Goal: Find contact information: Find contact information

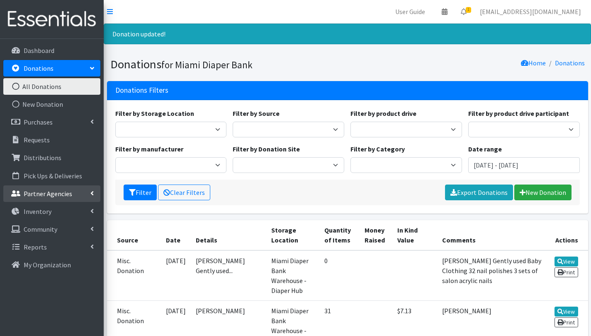
click at [50, 194] on p "Partner Agencies" at bounding box center [48, 194] width 48 height 8
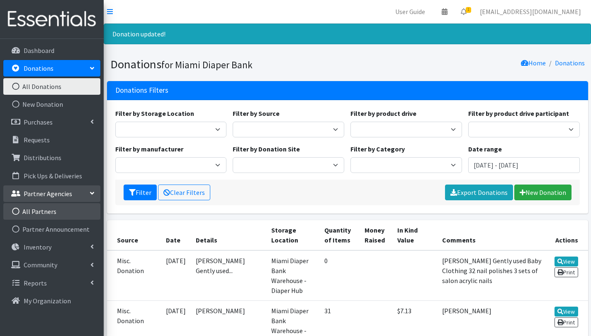
click at [59, 211] on link "All Partners" at bounding box center [51, 211] width 97 height 17
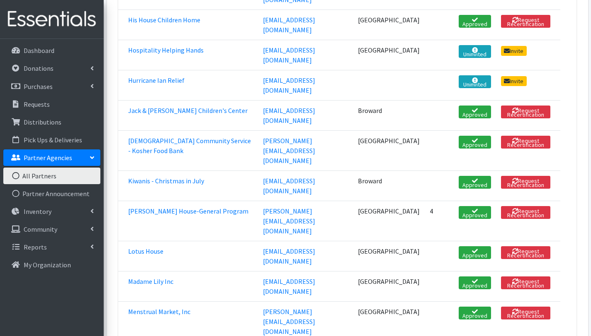
scroll to position [896, 0]
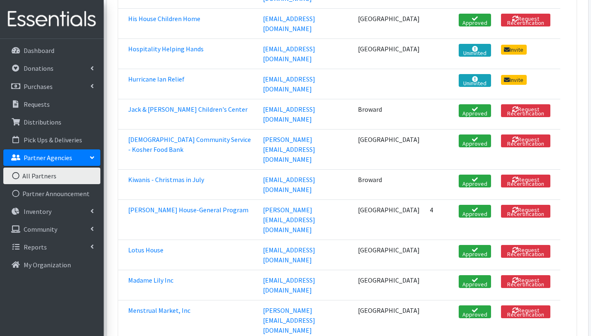
drag, startPoint x: 264, startPoint y: 296, endPoint x: 352, endPoint y: 295, distance: 88.7
copy tr "[EMAIL_ADDRESS][DOMAIN_NAME]"
